Goal: Task Accomplishment & Management: Manage account settings

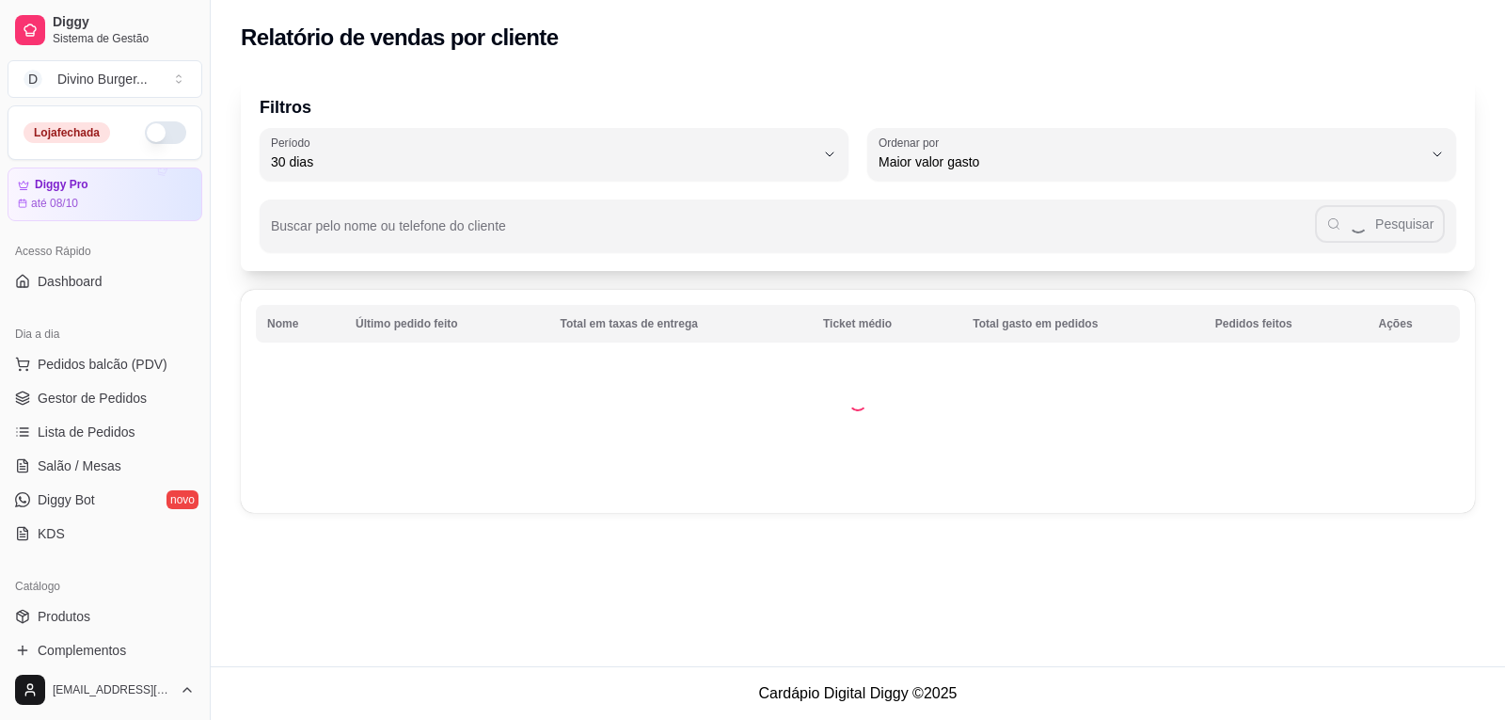
select select "30"
select select "HIGHEST_TOTAL_SPENT_WITH_ORDERS"
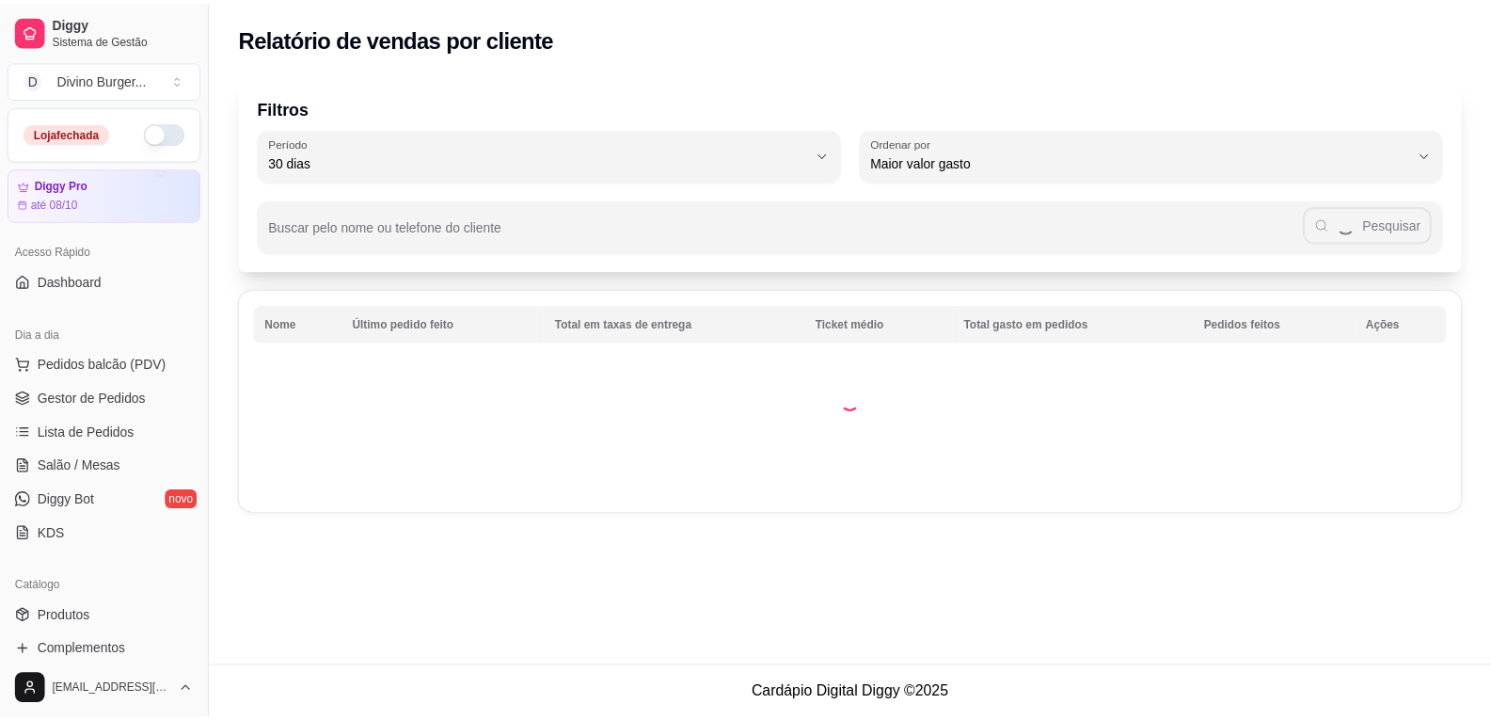
scroll to position [376, 0]
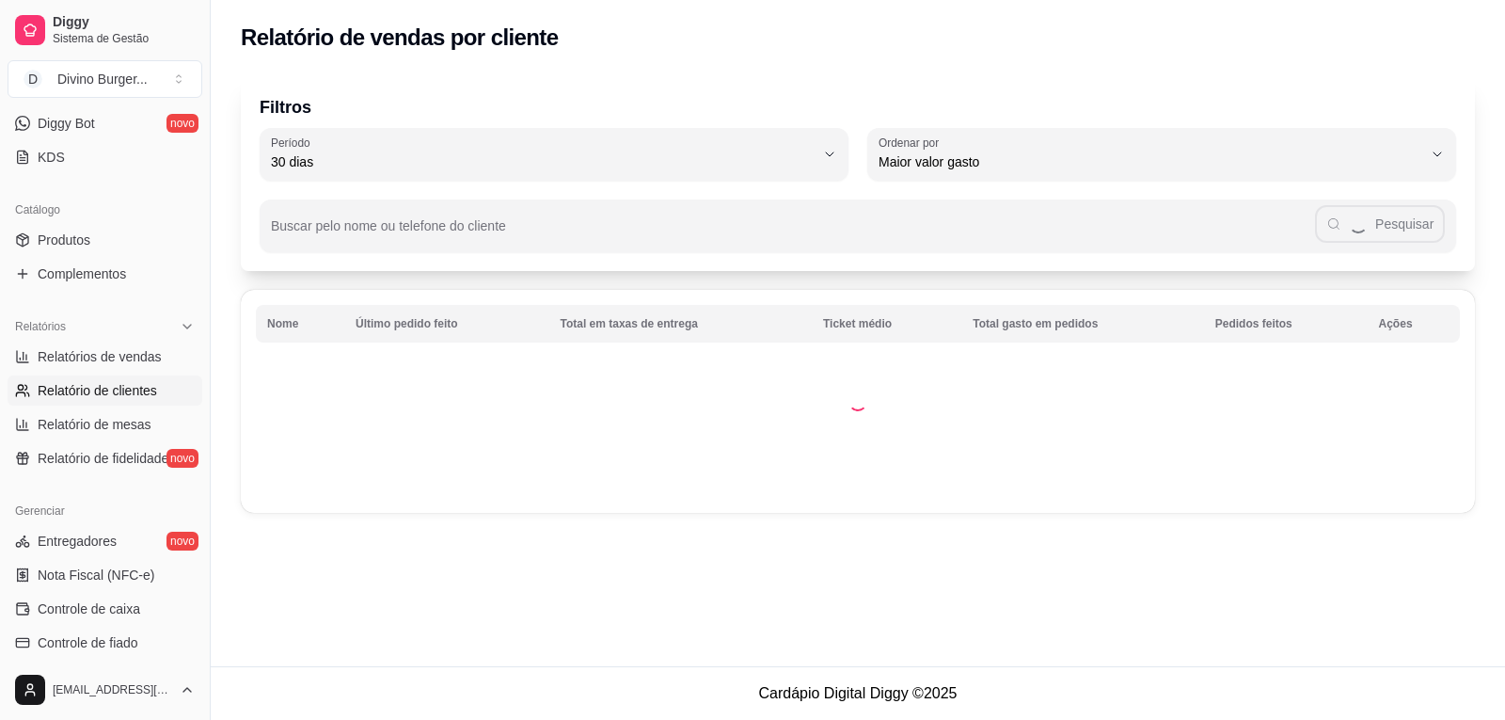
click at [116, 354] on span "Relatórios de vendas" at bounding box center [100, 356] width 124 height 19
select select "ALL"
select select "0"
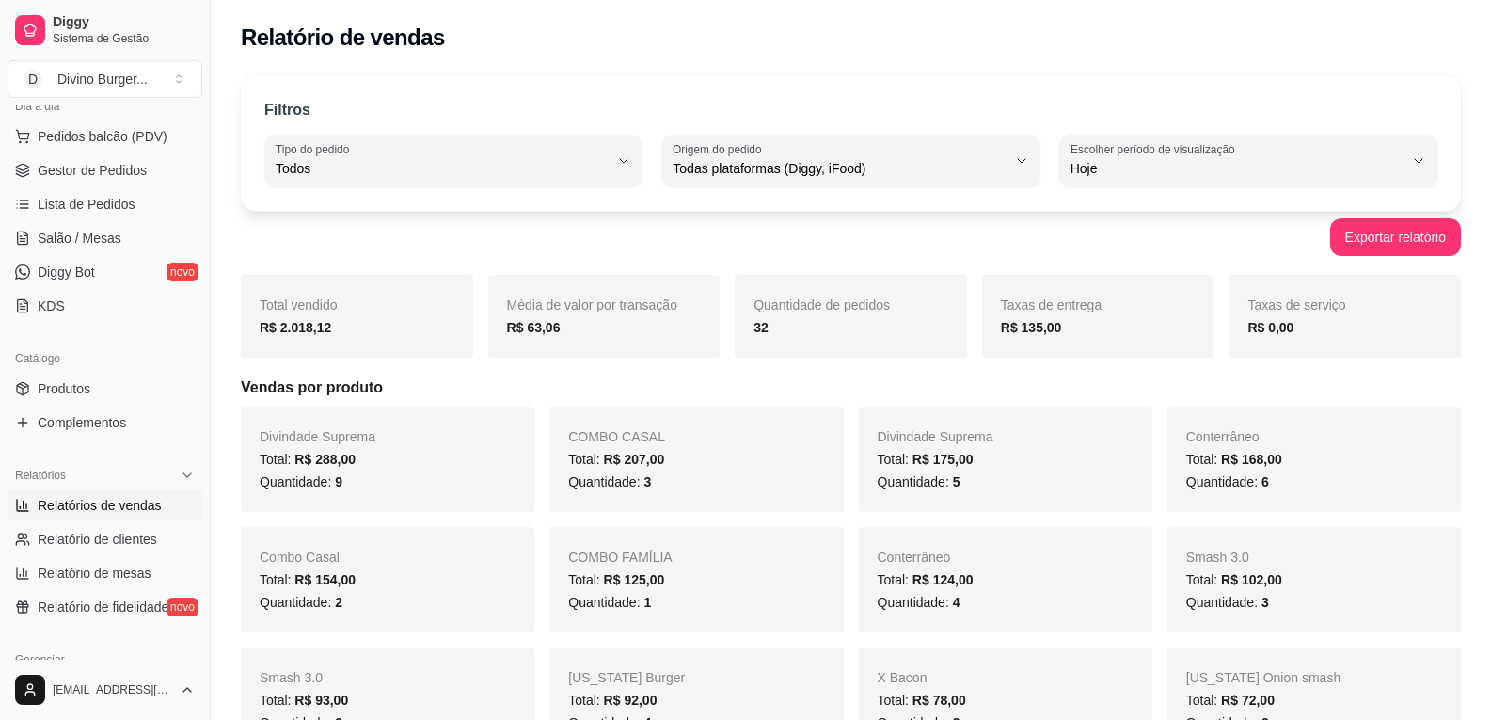
scroll to position [188, 0]
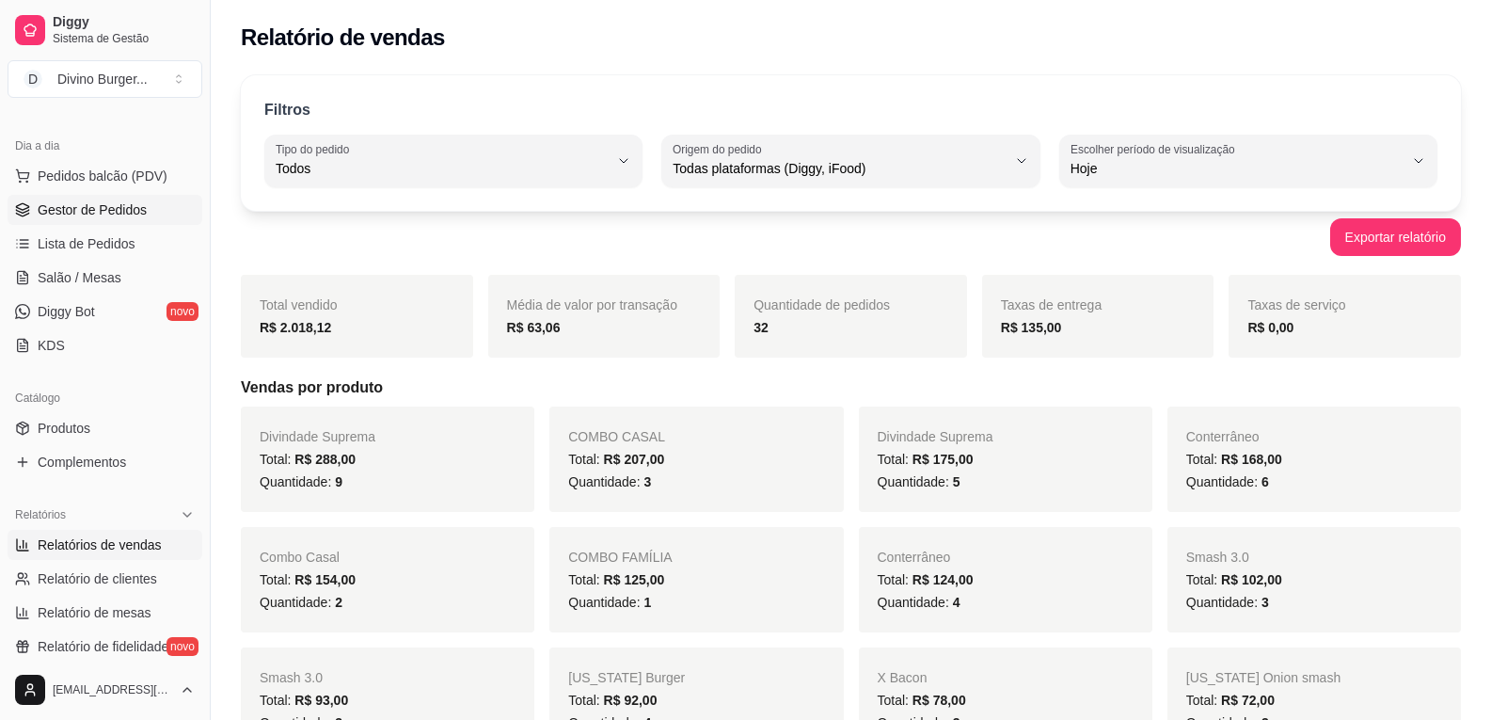
click at [110, 211] on span "Gestor de Pedidos" at bounding box center [92, 209] width 109 height 19
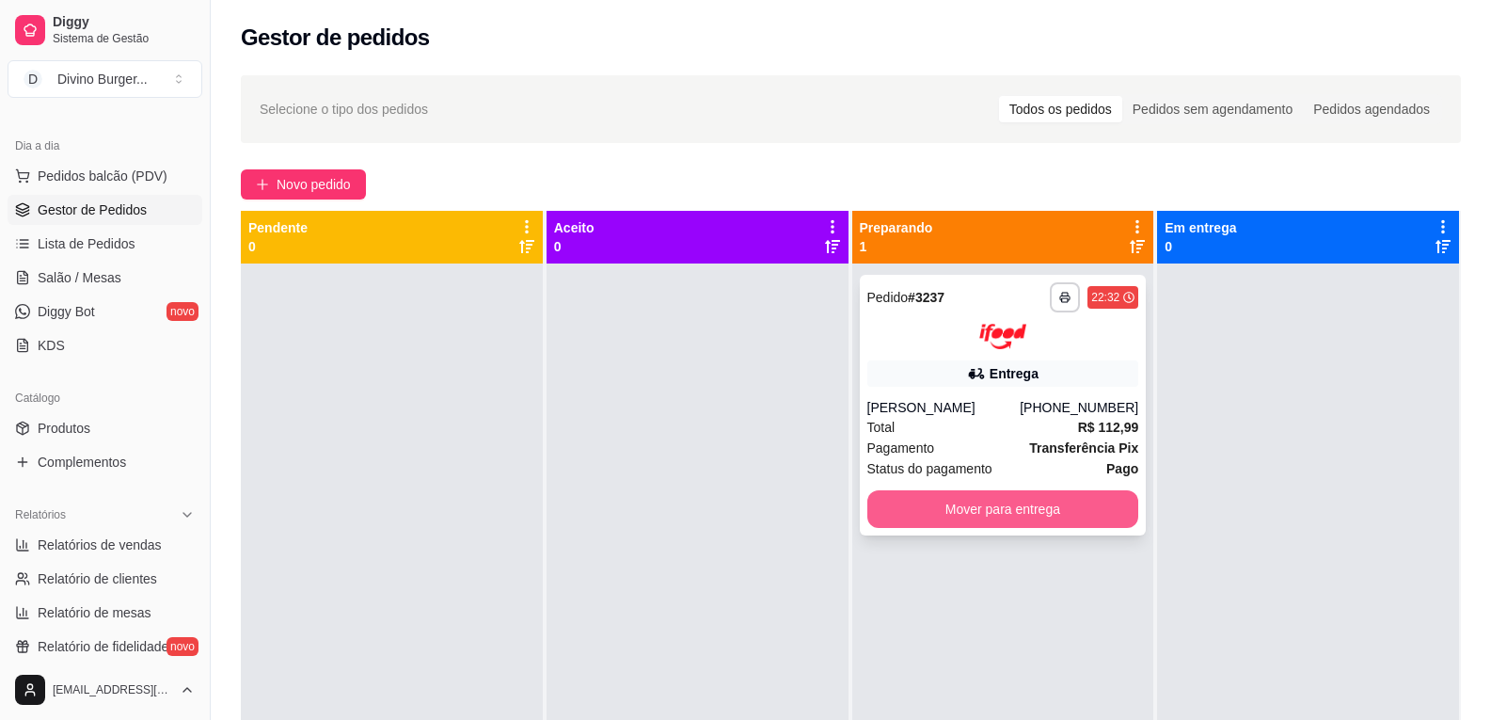
click at [955, 514] on button "Mover para entrega" at bounding box center [1003, 509] width 272 height 38
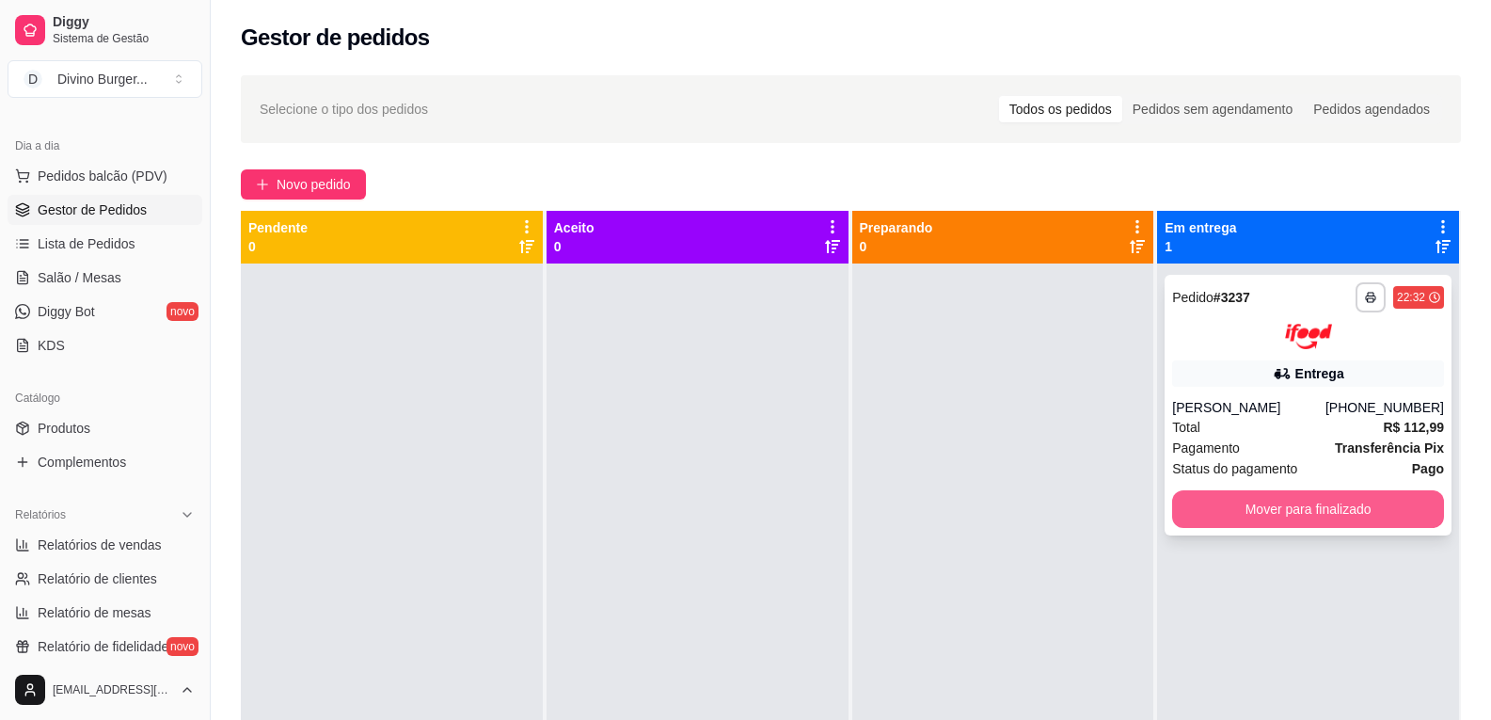
click at [1217, 494] on button "Mover para finalizado" at bounding box center [1308, 509] width 272 height 38
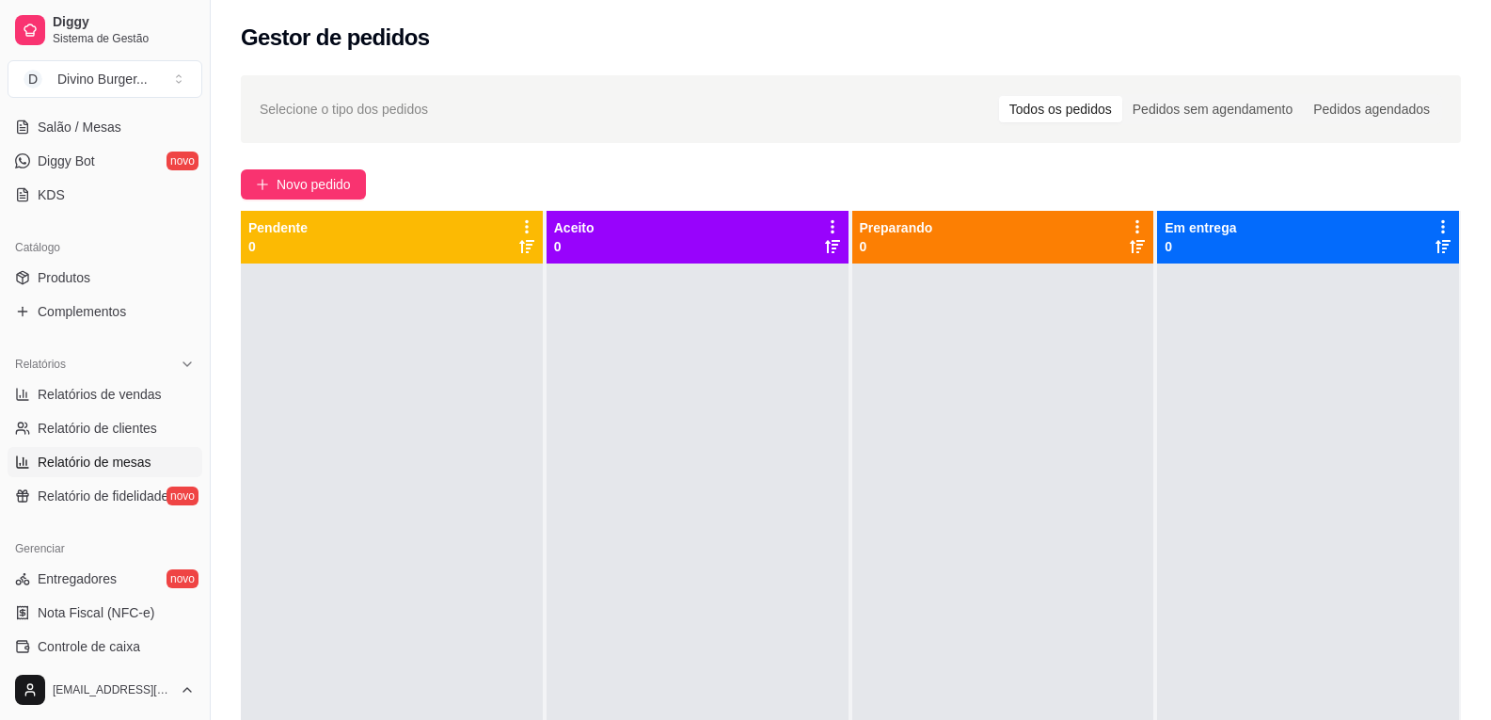
scroll to position [376, 0]
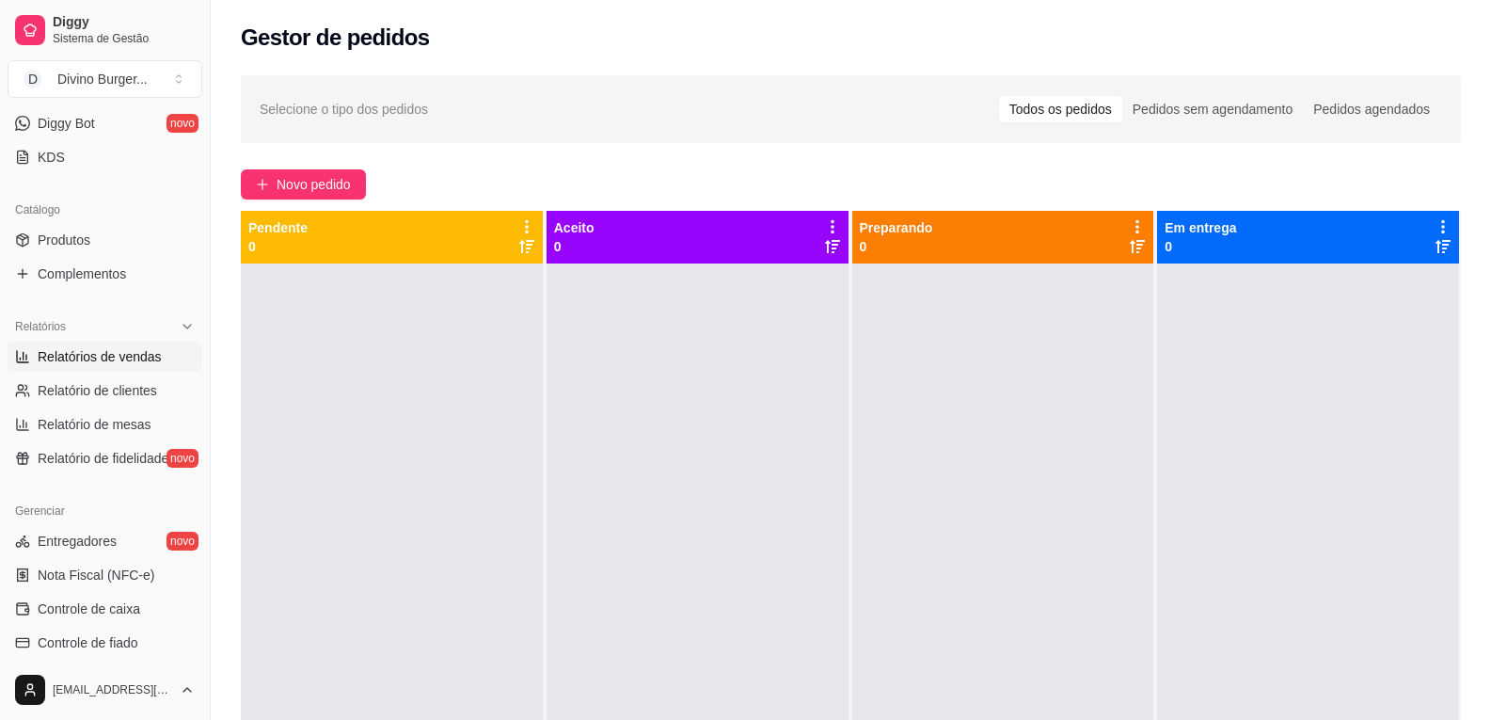
click at [87, 362] on span "Relatórios de vendas" at bounding box center [100, 356] width 124 height 19
select select "ALL"
select select "0"
